Goal: Obtain resource: Obtain resource

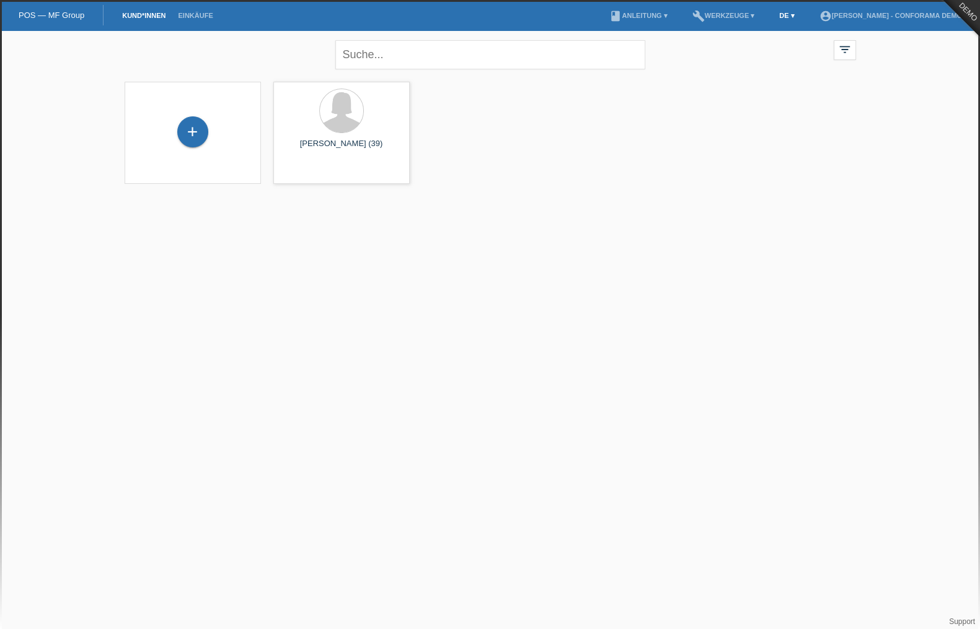
click at [776, 14] on link "DE ▾" at bounding box center [786, 15] width 27 height 7
click at [759, 48] on span "Français" at bounding box center [758, 47] width 35 height 15
click at [626, 11] on li "book Manuel d’utilisation ▾" at bounding box center [637, 16] width 110 height 32
click at [626, 16] on link "book Manuel d’utilisation ▾" at bounding box center [637, 15] width 110 height 7
click at [629, 29] on link "Manuel d’utilisation avec LCC" at bounding box center [627, 29] width 106 height 9
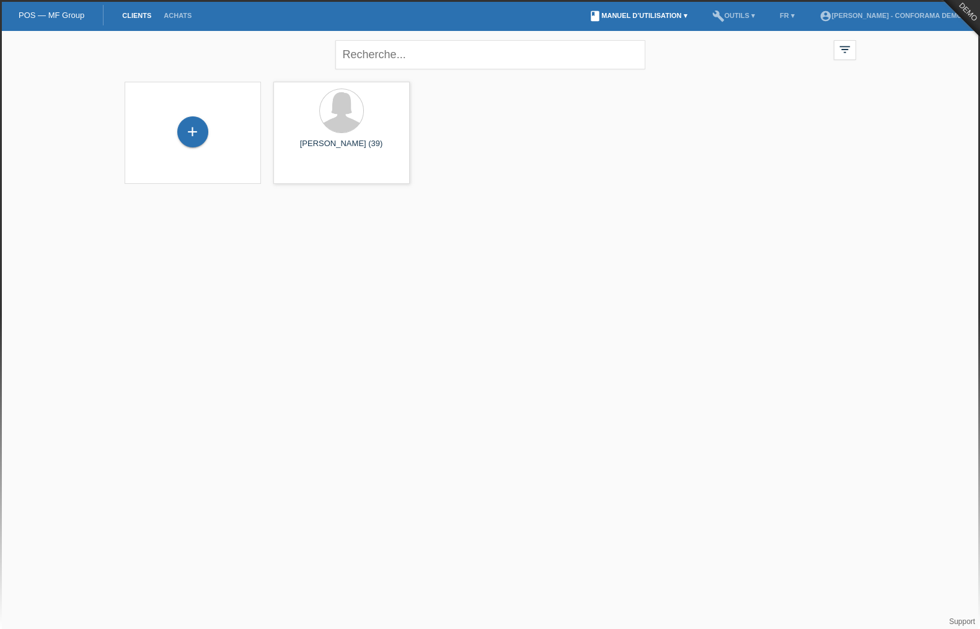
click at [643, 19] on link "book Manuel d’utilisation ▾" at bounding box center [637, 15] width 110 height 7
click at [645, 43] on link "Manuel d’utilisation sans LCC" at bounding box center [627, 47] width 106 height 9
